Goal: Information Seeking & Learning: Learn about a topic

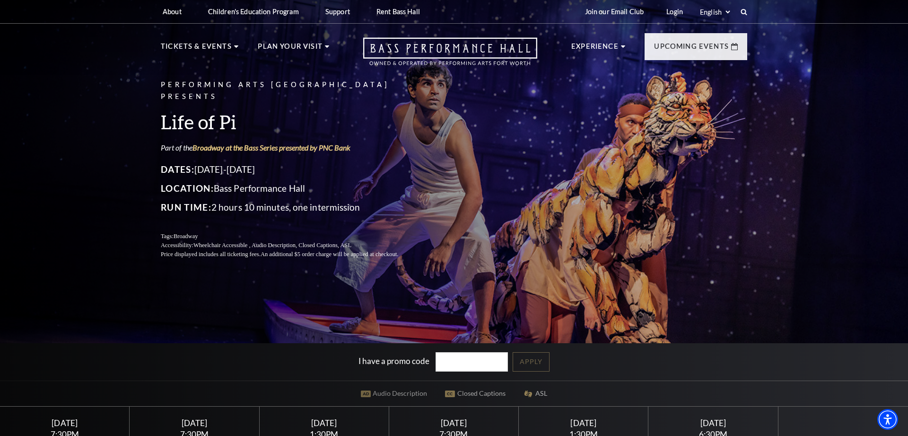
click at [211, 114] on h3 "Life of Pi" at bounding box center [291, 122] width 260 height 24
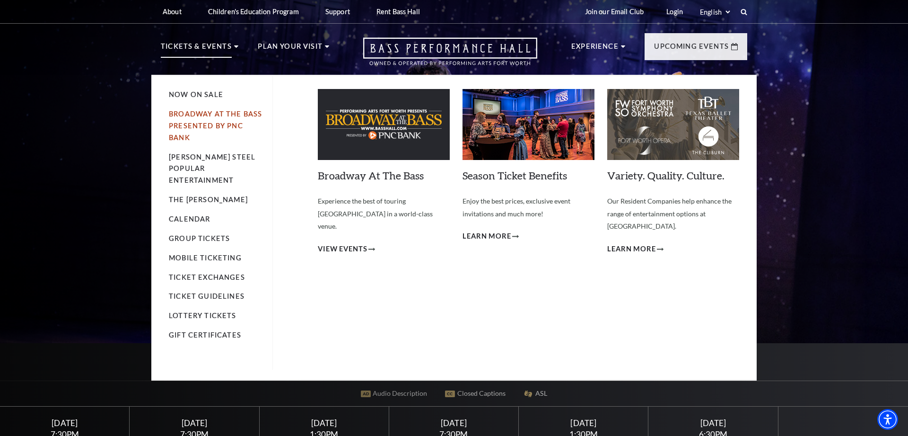
click at [197, 117] on link "Broadway At The Bass presented by PNC Bank" at bounding box center [215, 126] width 93 height 32
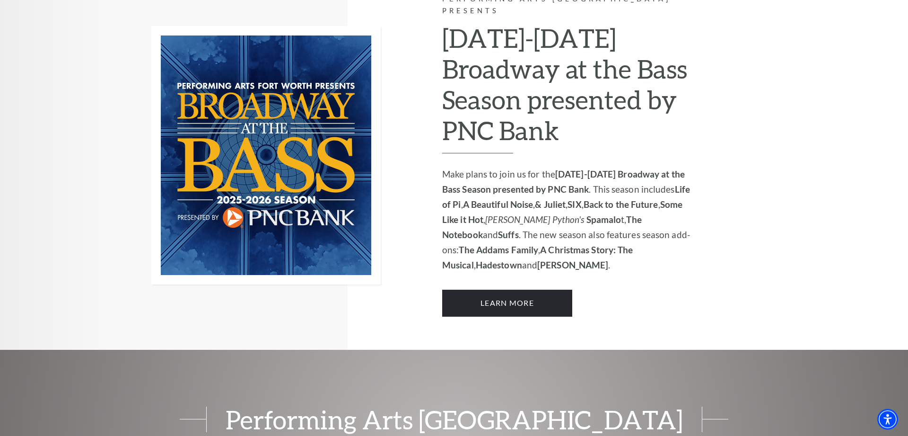
scroll to position [676, 0]
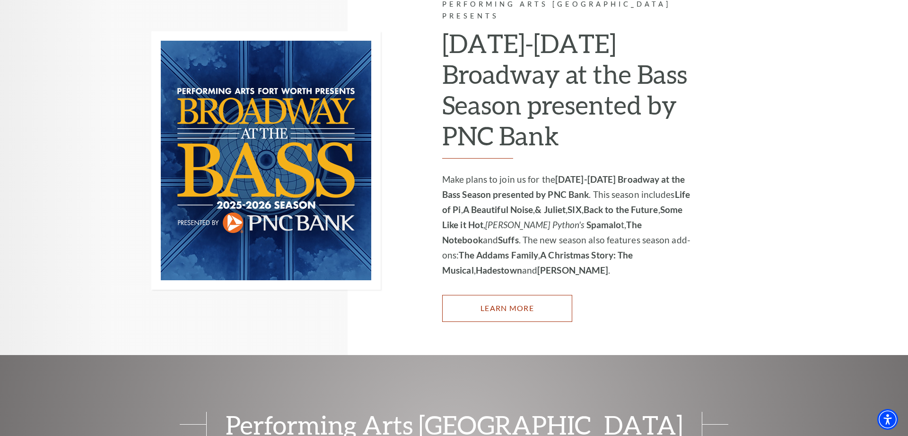
click at [506, 295] on link "Learn More" at bounding box center [507, 308] width 130 height 26
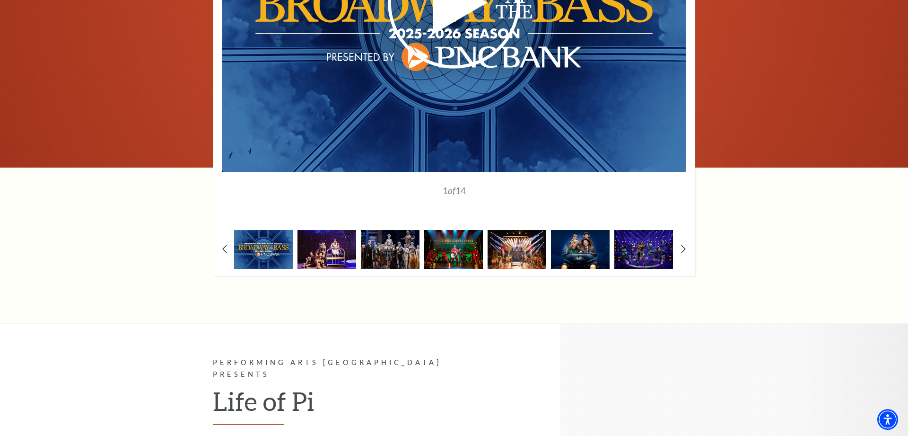
scroll to position [772, 0]
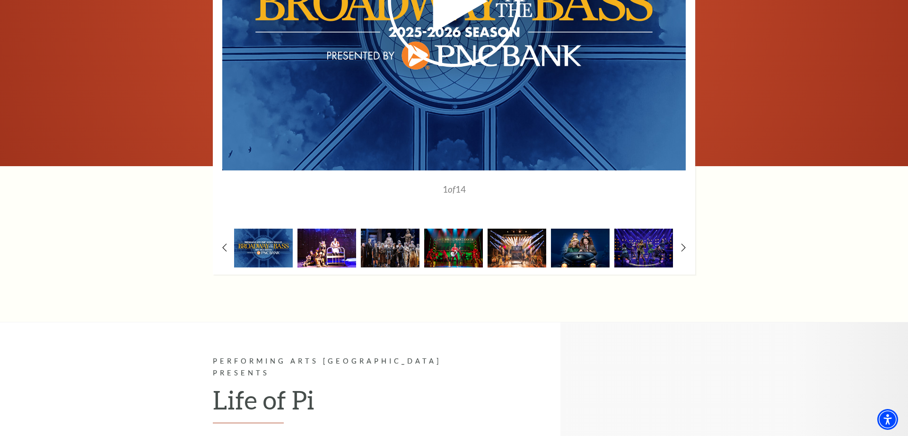
click at [333, 240] on img at bounding box center [327, 247] width 59 height 38
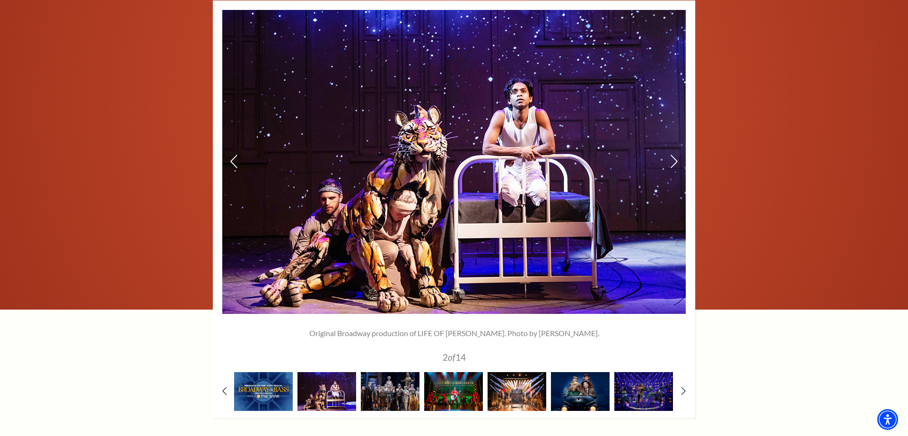
scroll to position [627, 0]
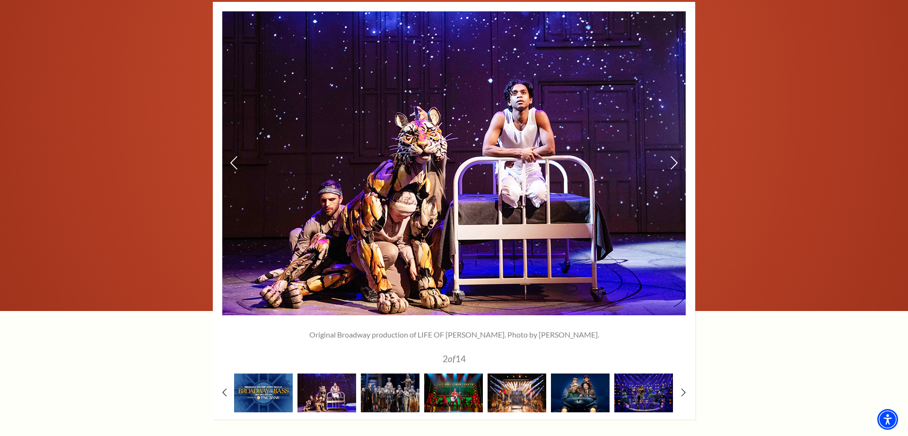
click at [389, 220] on img at bounding box center [454, 163] width 464 height 304
click at [539, 201] on img at bounding box center [454, 163] width 464 height 304
click at [389, 395] on img at bounding box center [390, 392] width 59 height 38
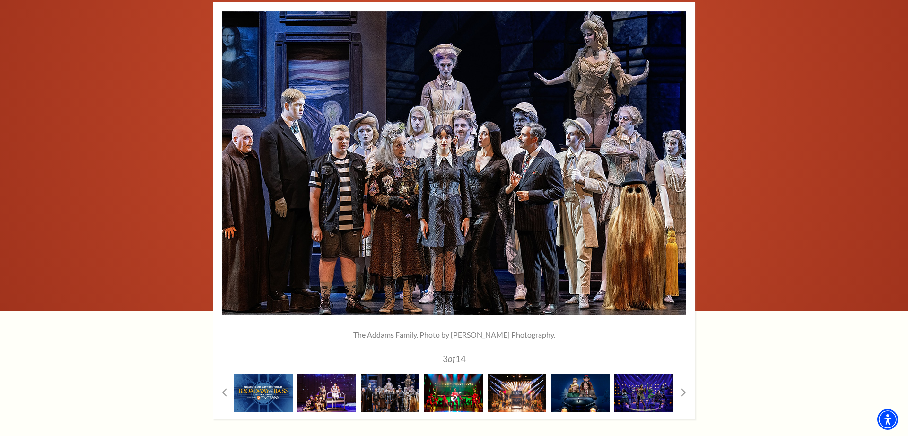
click at [446, 392] on img at bounding box center [453, 392] width 59 height 38
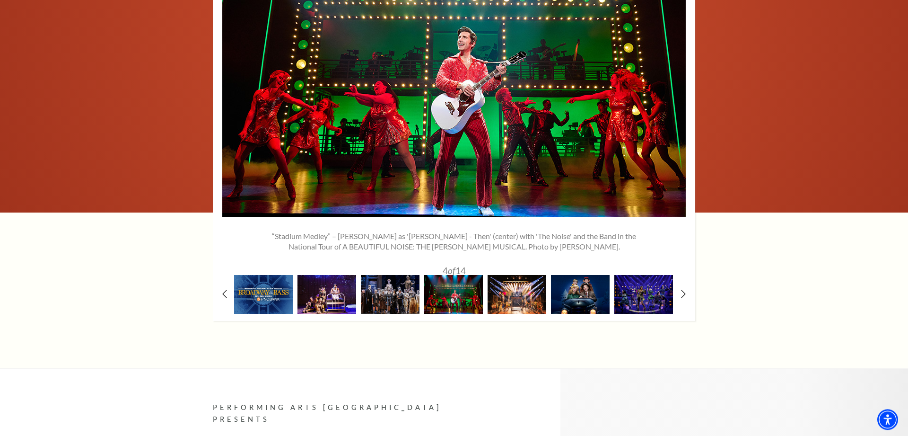
scroll to position [724, 0]
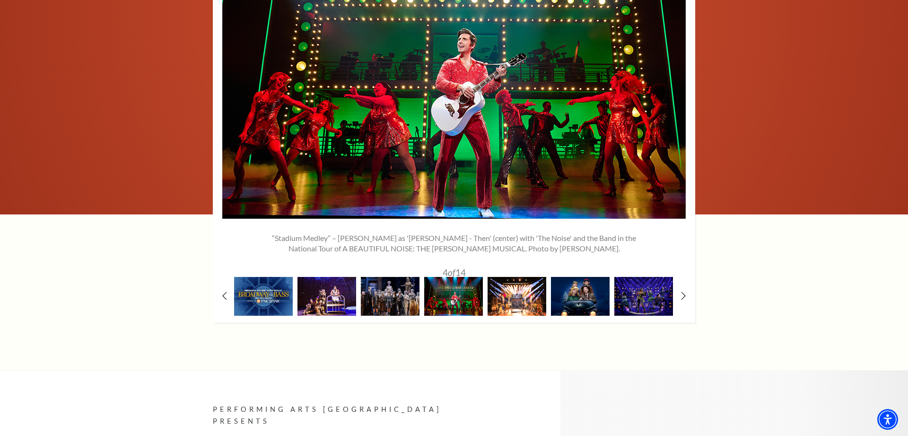
click at [522, 299] on img at bounding box center [517, 296] width 59 height 38
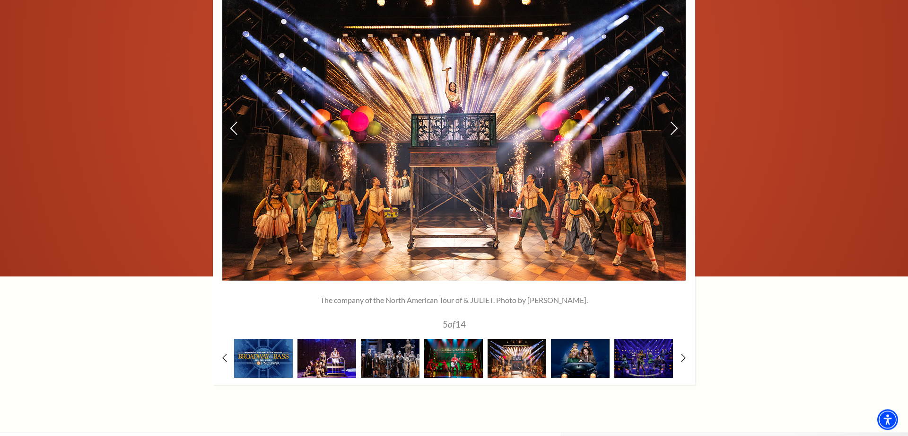
scroll to position [676, 0]
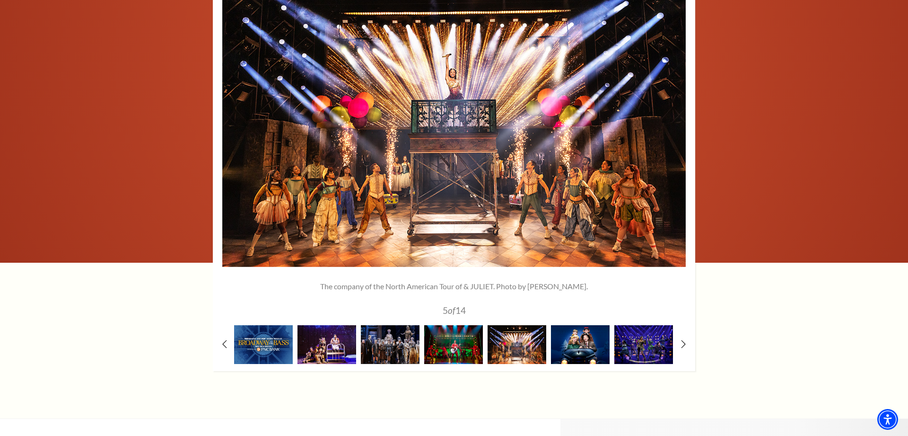
click at [576, 346] on img at bounding box center [580, 344] width 59 height 38
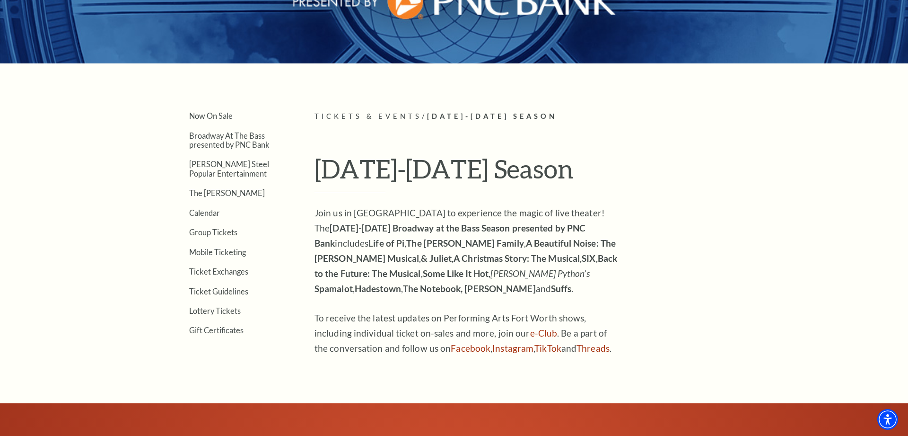
scroll to position [0, 0]
